Goal: Communication & Community: Answer question/provide support

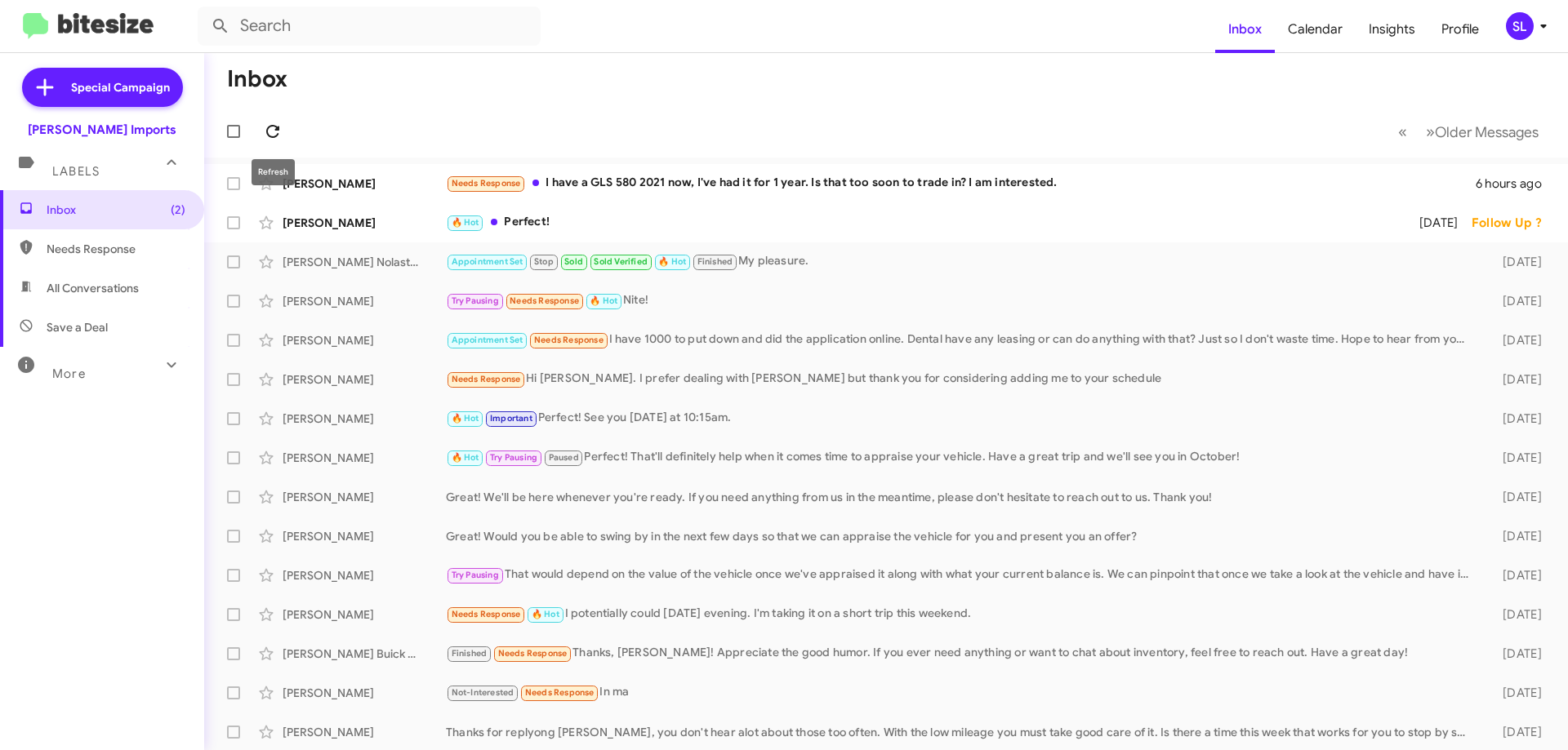
click at [274, 130] on icon at bounding box center [273, 131] width 19 height 19
click at [644, 225] on div "🔥 Hot Perfect!" at bounding box center [968, 223] width 1044 height 19
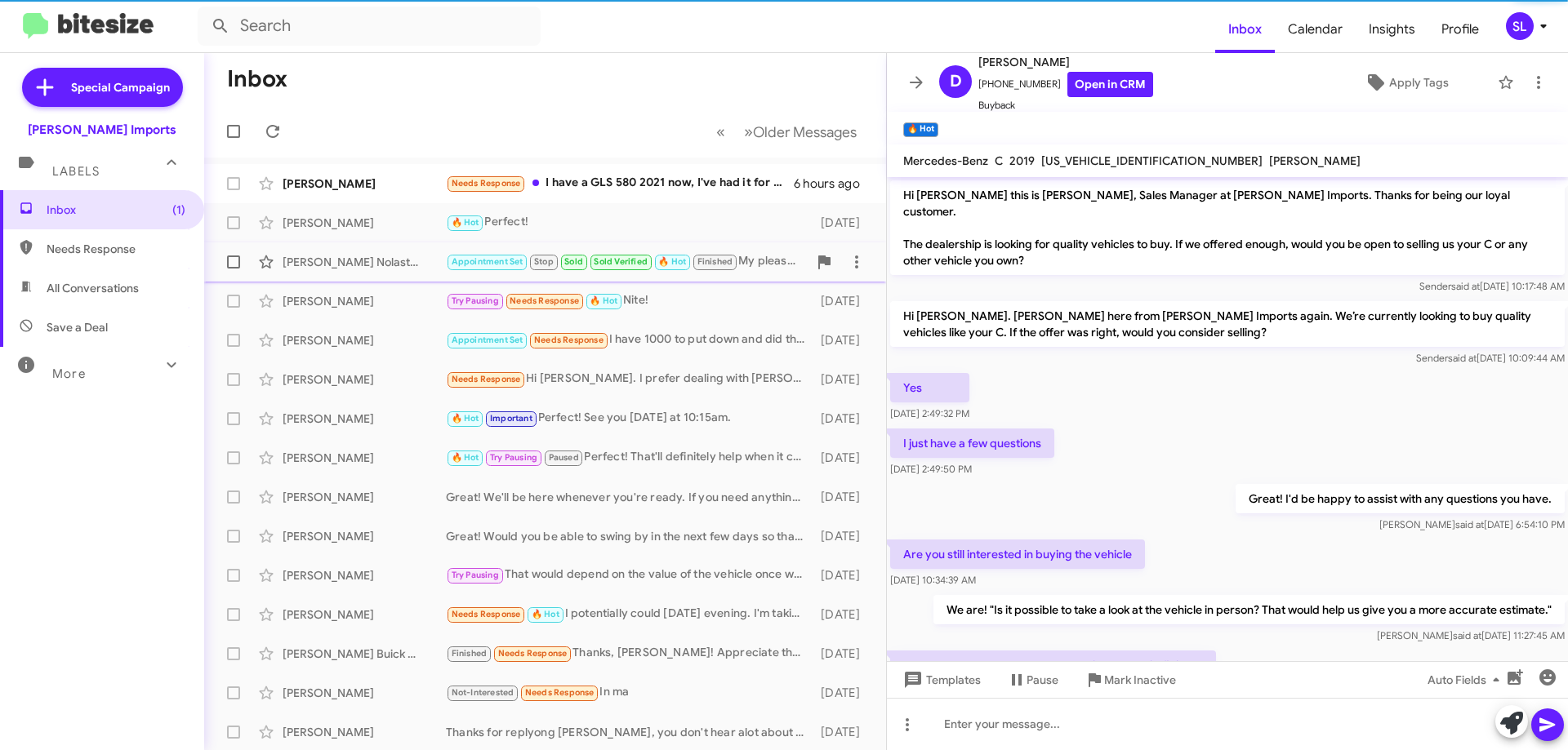
scroll to position [85, 0]
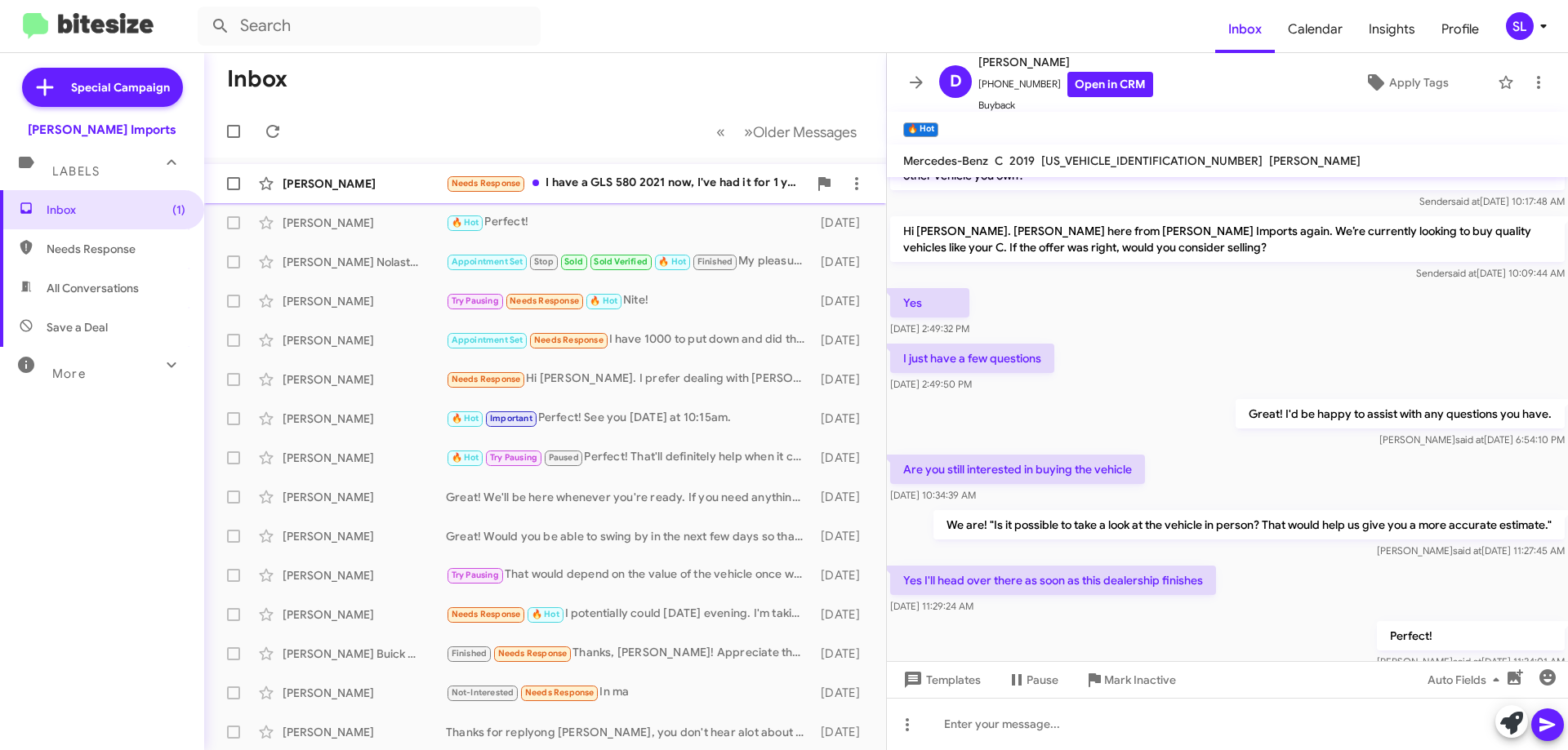
click at [630, 183] on div "Needs Response I have a GLS 580 2021 now, I've had it for 1 year. Is that too s…" at bounding box center [627, 183] width 362 height 19
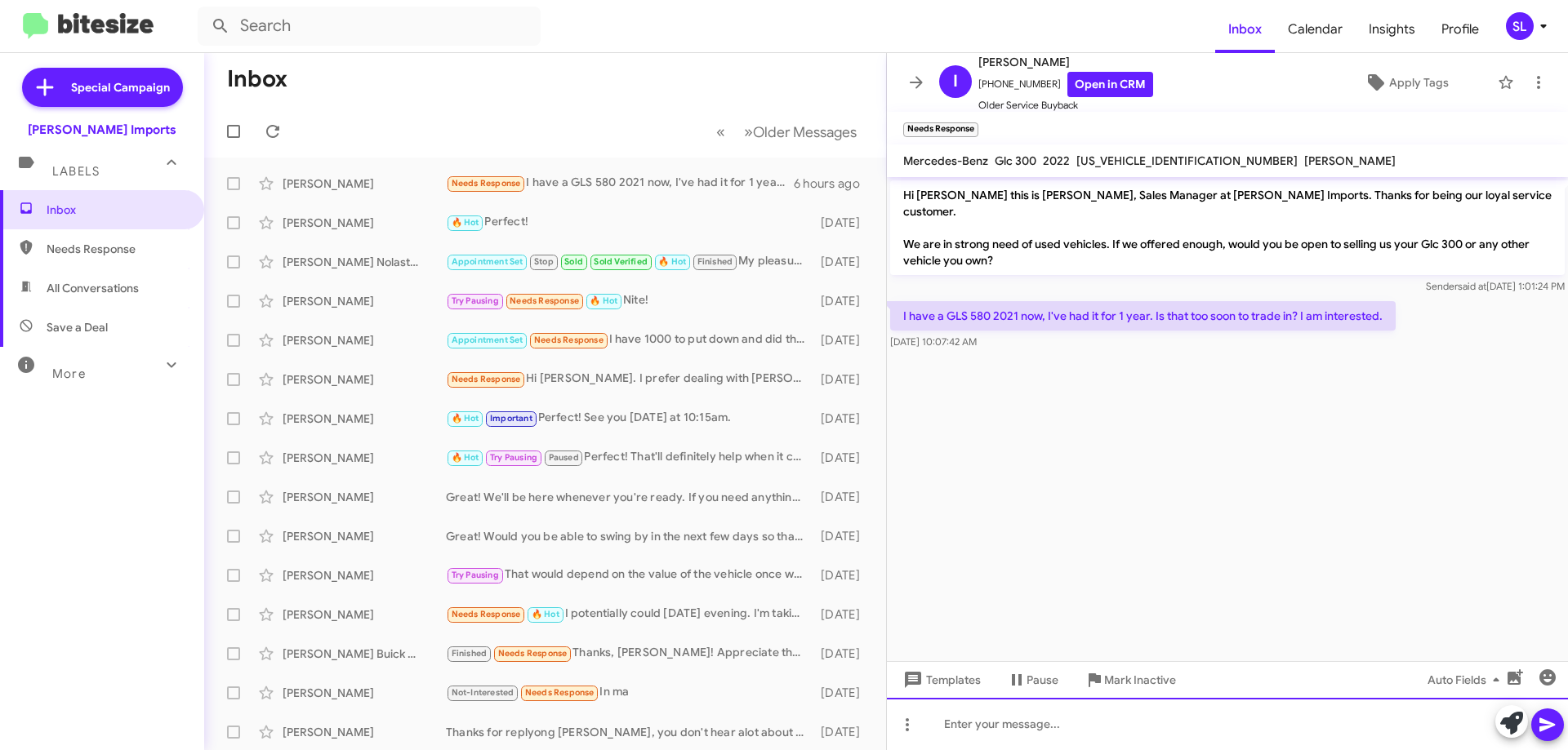
click at [1007, 730] on div at bounding box center [1227, 724] width 681 height 52
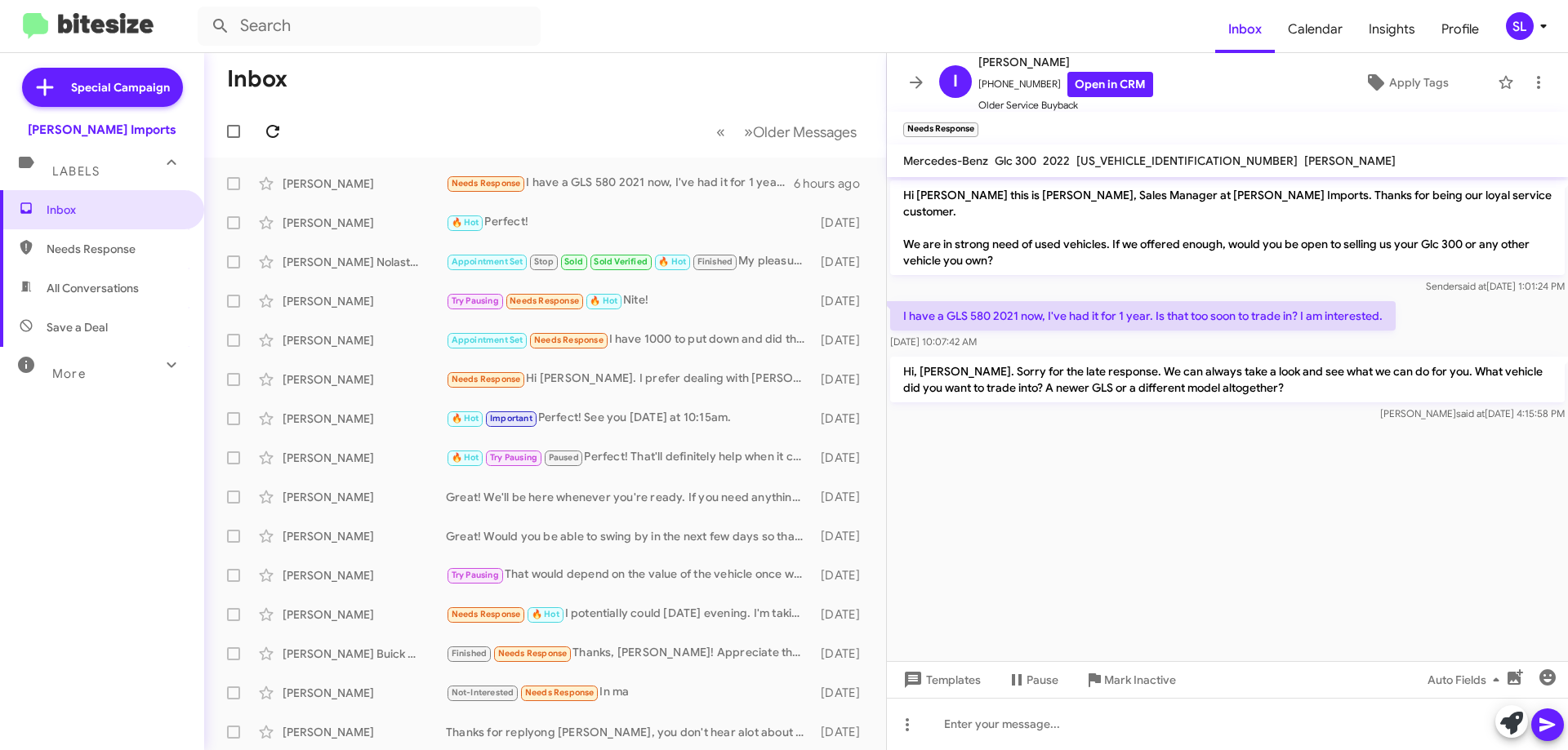
click at [274, 129] on icon at bounding box center [273, 131] width 19 height 19
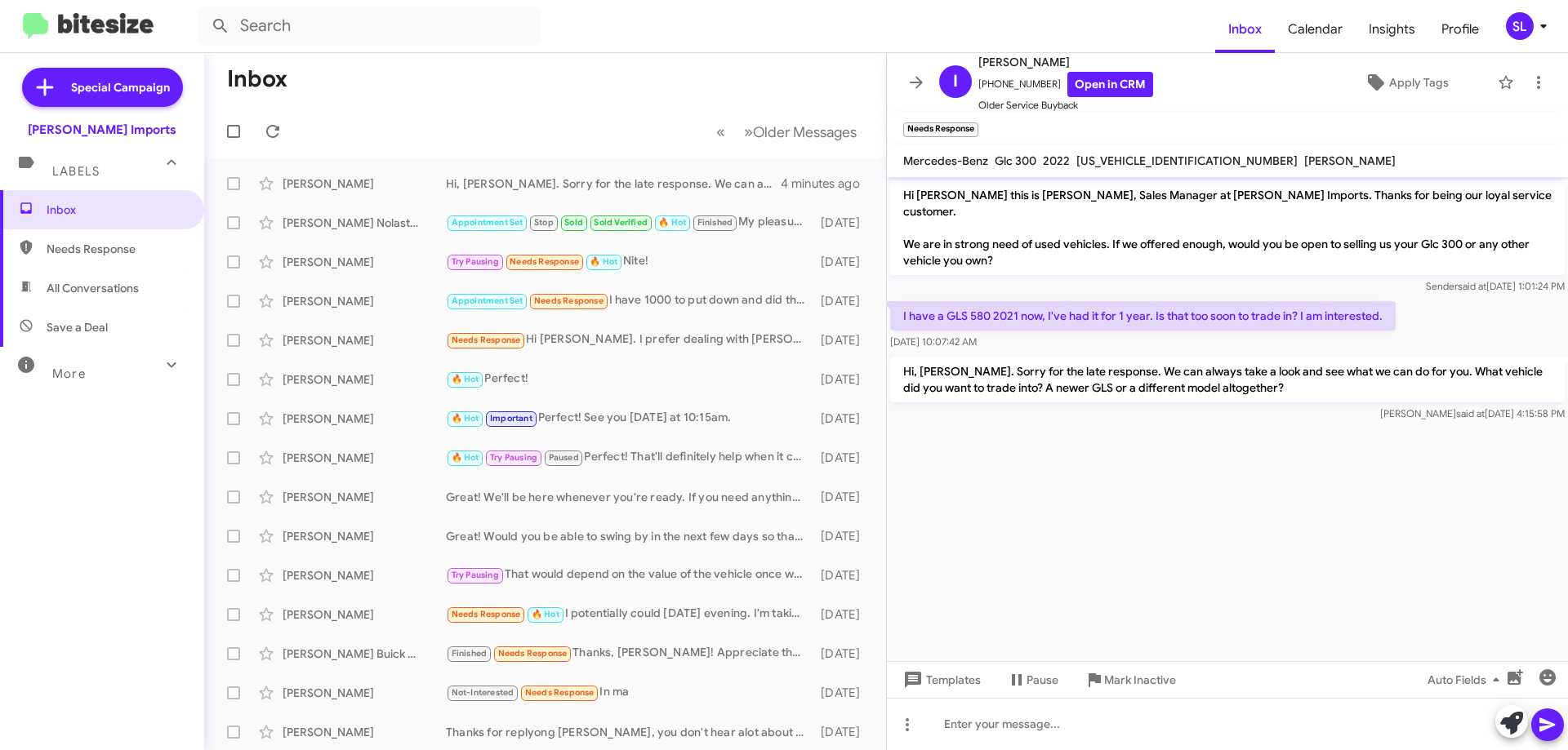
click at [299, 145] on mat-toolbar-row "« Previous » Next Older Messages" at bounding box center [545, 131] width 682 height 52
click at [276, 129] on icon at bounding box center [273, 131] width 13 height 13
